Goal: Task Accomplishment & Management: Use online tool/utility

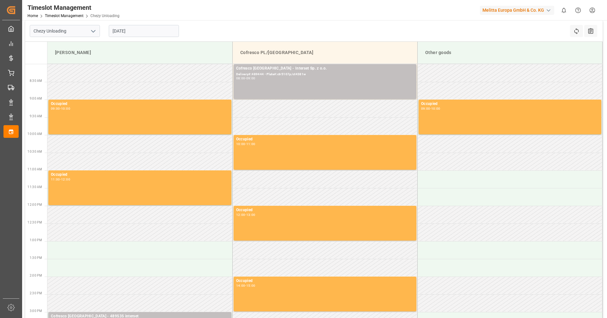
scroll to position [3, 0]
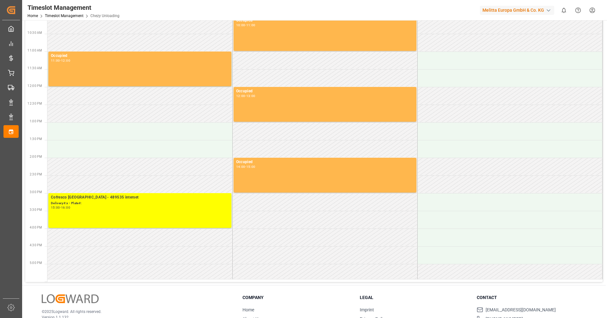
scroll to position [3, 0]
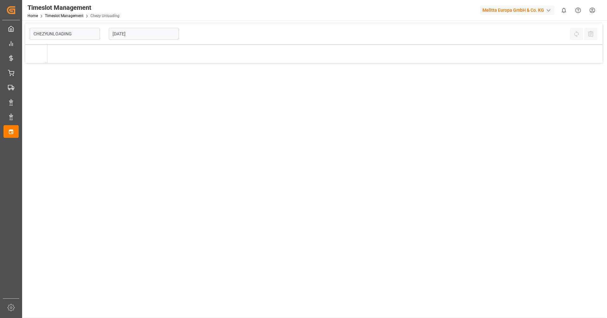
type input "Chezy Unloading"
